Goal: Task Accomplishment & Management: Manage account settings

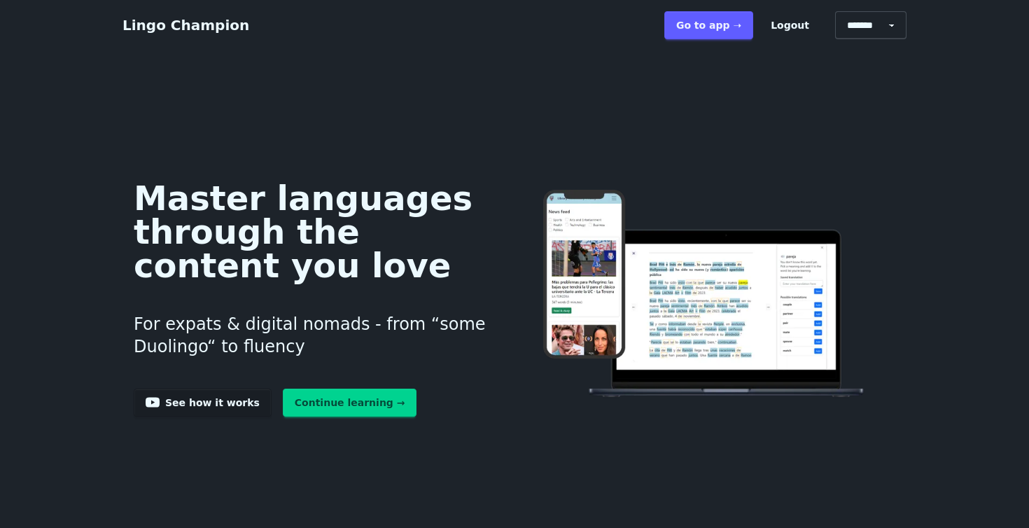
click at [795, 28] on button "Logout" at bounding box center [790, 25] width 62 height 28
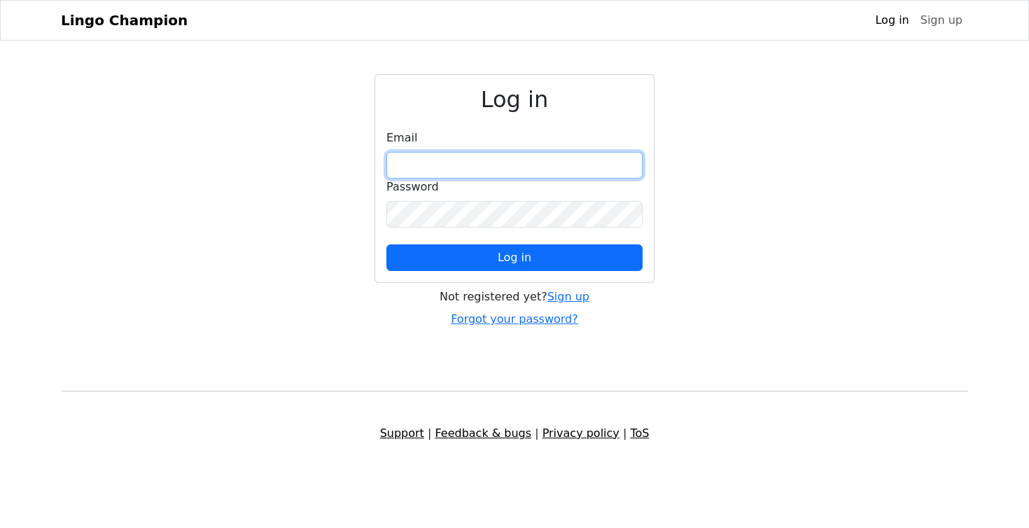
click at [452, 162] on input "email" at bounding box center [515, 165] width 256 height 27
type input "**********"
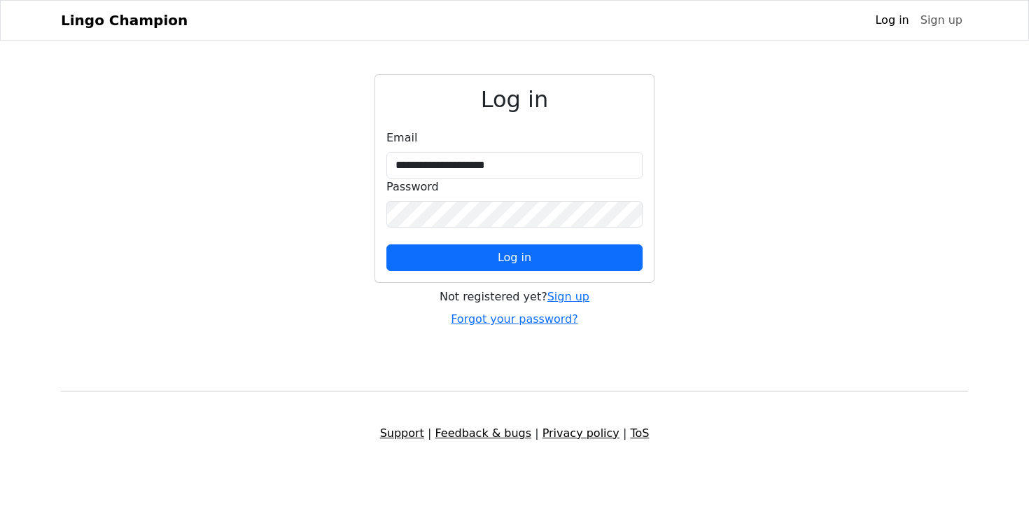
drag, startPoint x: 513, startPoint y: 261, endPoint x: 532, endPoint y: 234, distance: 32.6
click at [513, 261] on span "Log in" at bounding box center [515, 257] width 34 height 13
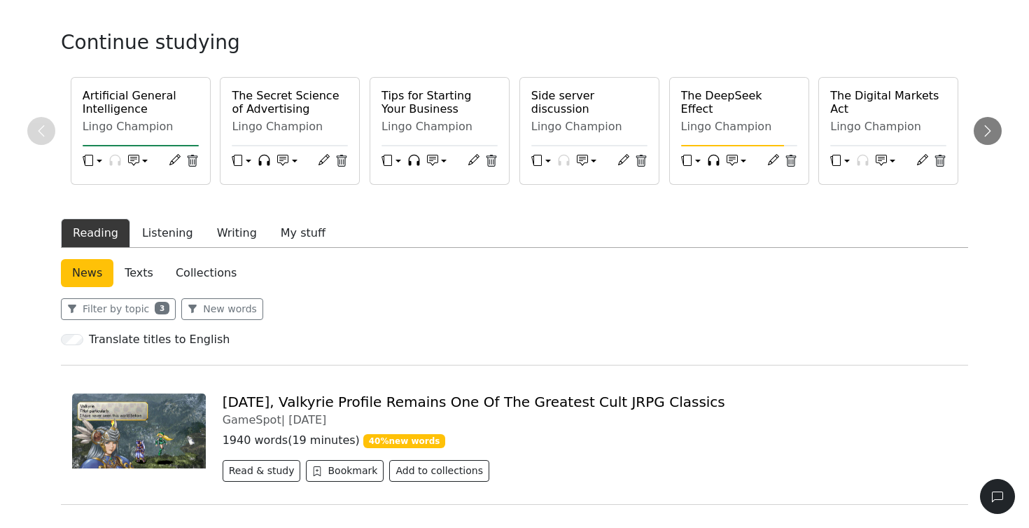
scroll to position [56, 0]
